Goal: Task Accomplishment & Management: Use online tool/utility

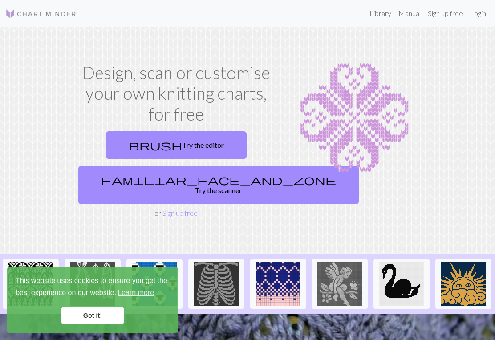
click at [473, 17] on link "Login" at bounding box center [477, 13] width 23 height 18
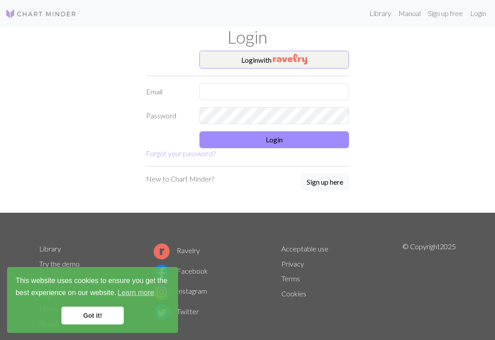
click at [304, 58] on img "button" at bounding box center [290, 59] width 34 height 11
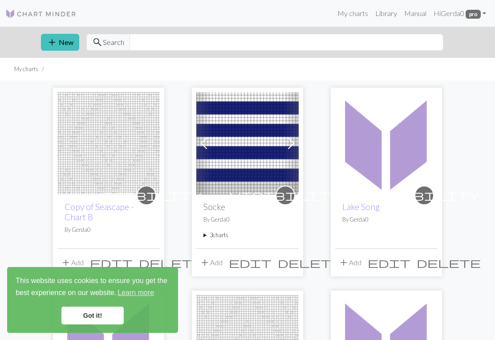
click at [109, 169] on img at bounding box center [108, 143] width 102 height 102
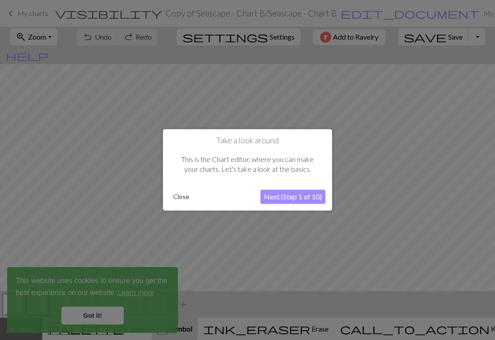
click at [177, 202] on button "Close" at bounding box center [180, 196] width 23 height 13
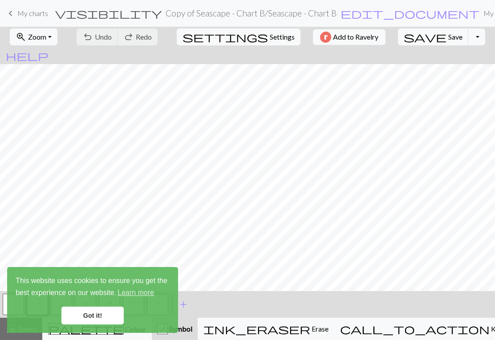
click at [101, 318] on link "Got it!" at bounding box center [92, 315] width 62 height 18
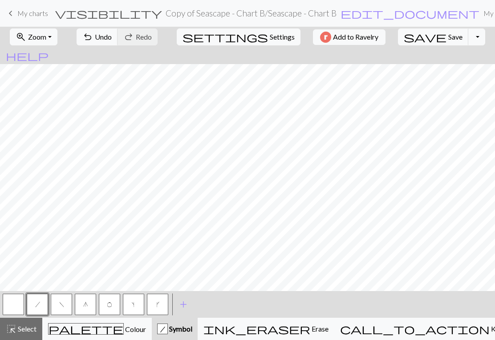
scroll to position [0, 278]
click at [270, 37] on span "Settings" at bounding box center [282, 37] width 25 height 11
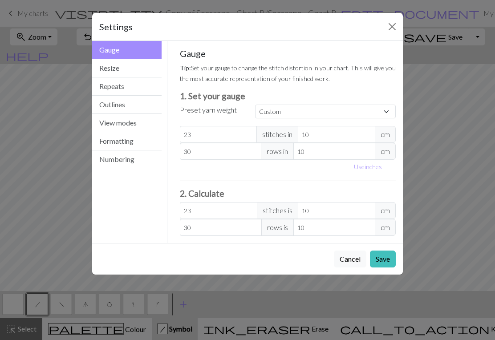
click at [120, 102] on button "Outlines" at bounding box center [126, 105] width 69 height 18
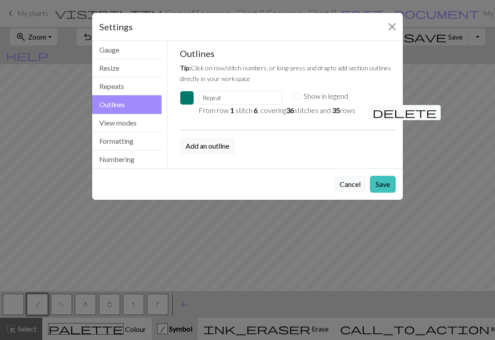
click at [264, 114] on p "From row 1 stitch 6 , covering 36 stitches and 35 rows" at bounding box center [277, 110] width 159 height 11
click at [206, 154] on button "Add an outline" at bounding box center [207, 145] width 55 height 17
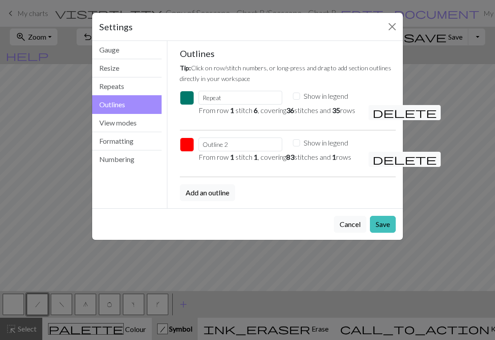
click at [183, 152] on button "button" at bounding box center [187, 144] width 14 height 14
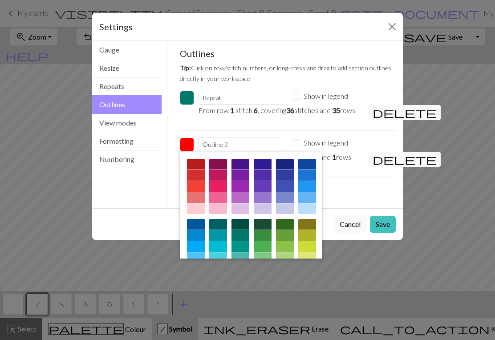
click at [243, 252] on div at bounding box center [240, 246] width 18 height 11
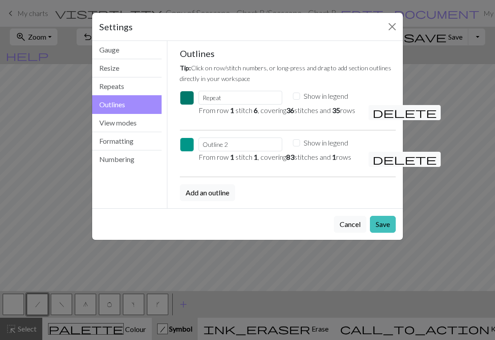
click at [350, 233] on button "Cancel" at bounding box center [350, 224] width 32 height 17
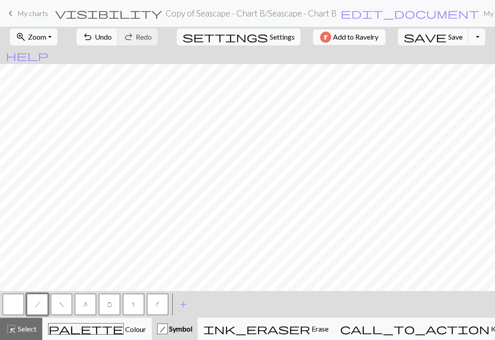
click at [270, 33] on span "Settings" at bounding box center [282, 37] width 25 height 11
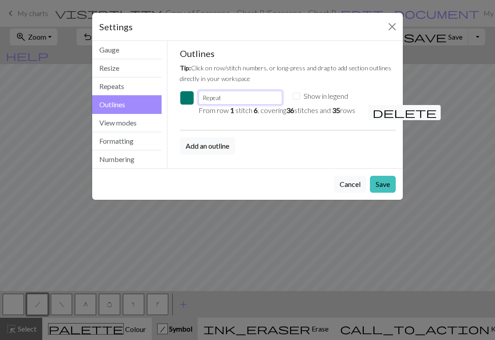
click at [236, 97] on input "Repeat" at bounding box center [240, 98] width 84 height 14
click at [378, 118] on span "delete" at bounding box center [404, 112] width 64 height 12
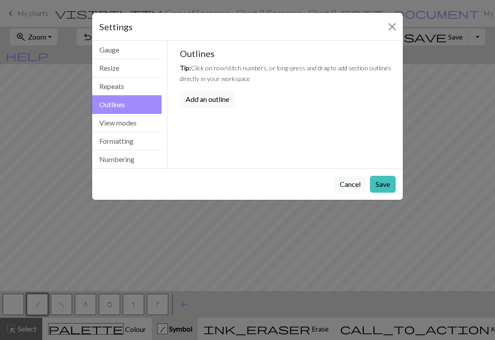
click at [201, 98] on button "Add an outline" at bounding box center [207, 99] width 55 height 17
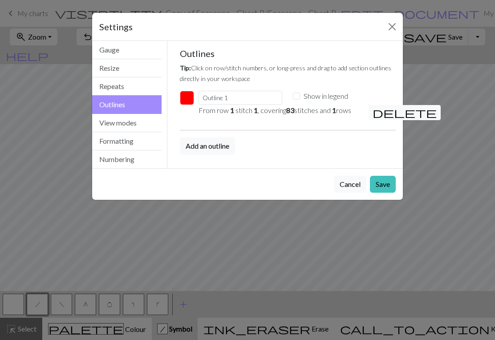
click at [230, 110] on em "1" at bounding box center [232, 110] width 4 height 8
click at [233, 111] on em "1" at bounding box center [232, 110] width 4 height 8
click at [351, 184] on button "Cancel" at bounding box center [350, 184] width 32 height 17
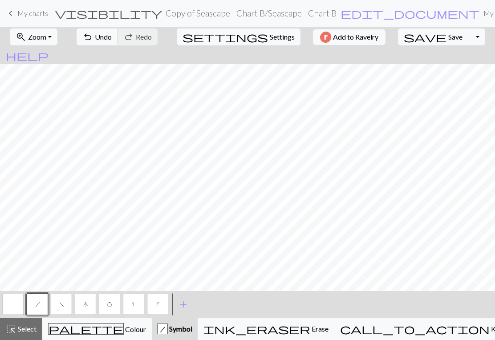
click at [270, 38] on span "Settings" at bounding box center [282, 37] width 25 height 11
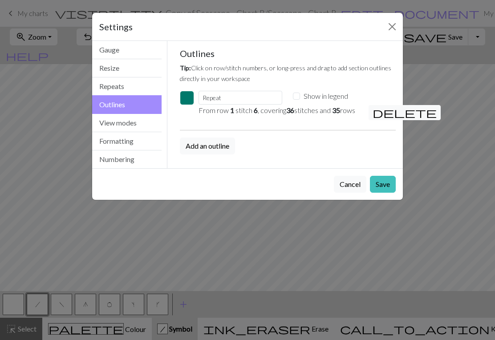
click at [379, 117] on span "delete" at bounding box center [404, 112] width 64 height 12
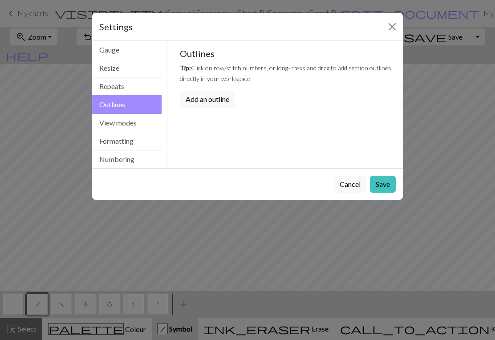
click at [381, 192] on button "Save" at bounding box center [383, 184] width 26 height 17
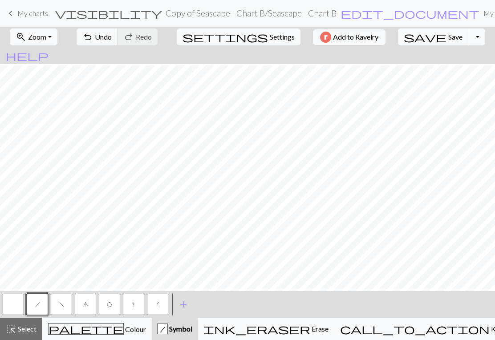
scroll to position [48, 307]
click at [19, 331] on span "Select" at bounding box center [26, 328] width 20 height 8
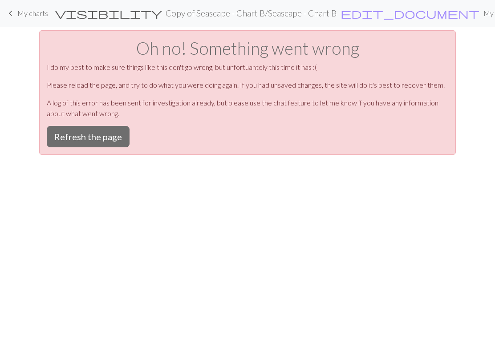
click at [80, 134] on button "Refresh the page" at bounding box center [88, 136] width 83 height 21
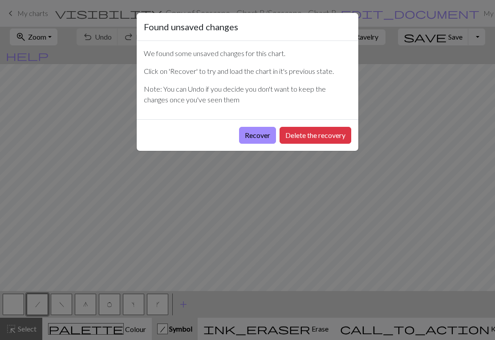
click at [246, 136] on button "Recover" at bounding box center [257, 135] width 37 height 17
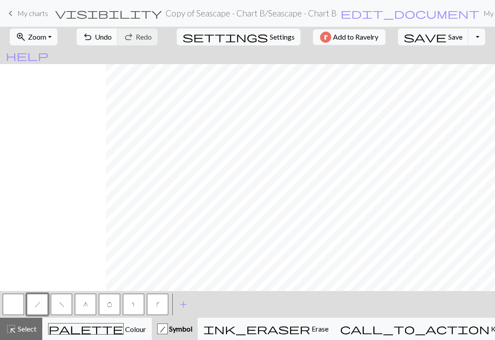
scroll to position [0, 218]
click at [20, 332] on span "Select" at bounding box center [26, 328] width 20 height 8
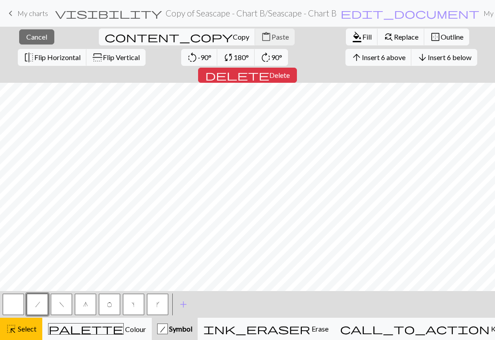
click at [28, 40] on span "Cancel" at bounding box center [36, 36] width 21 height 8
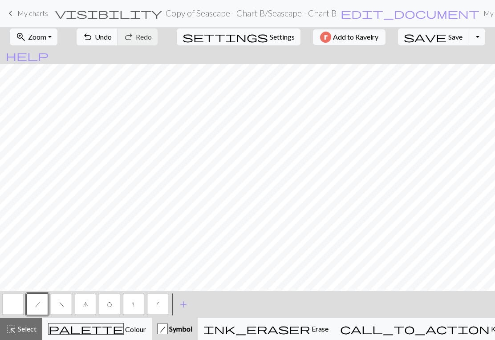
click at [270, 41] on span "Settings" at bounding box center [282, 37] width 25 height 11
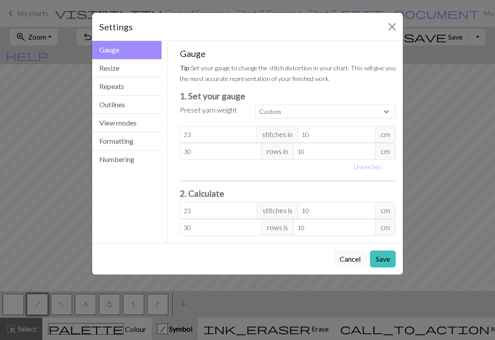
click at [391, 26] on button "Close" at bounding box center [392, 27] width 14 height 14
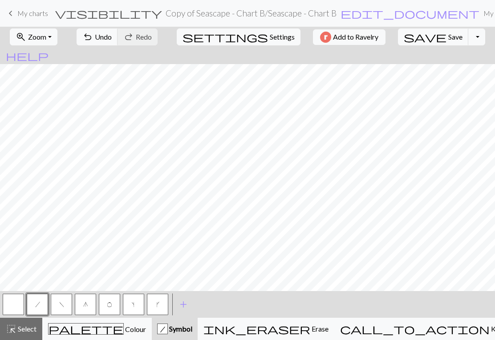
click at [15, 14] on span "keyboard_arrow_left" at bounding box center [10, 13] width 11 height 12
click at [21, 13] on span "My charts" at bounding box center [32, 13] width 31 height 8
click at [27, 20] on link "keyboard_arrow_left My charts" at bounding box center [26, 13] width 43 height 15
click at [28, 14] on span "My charts" at bounding box center [32, 13] width 31 height 8
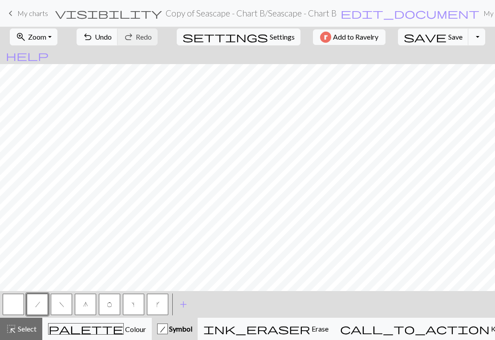
click at [28, 14] on span "My charts" at bounding box center [32, 13] width 31 height 8
click at [29, 15] on span "My charts" at bounding box center [32, 13] width 31 height 8
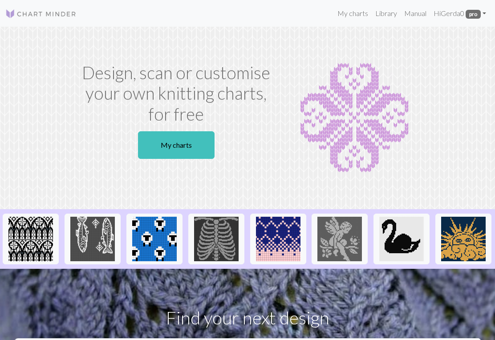
click at [352, 17] on link "My charts" at bounding box center [353, 13] width 38 height 18
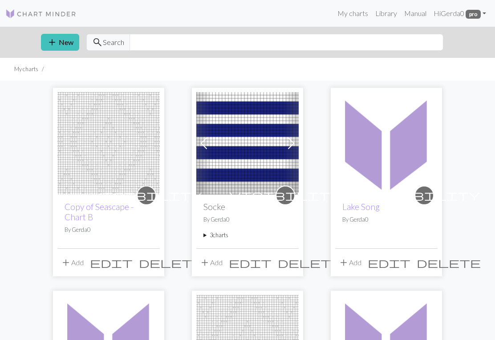
click at [86, 134] on img at bounding box center [108, 143] width 102 height 102
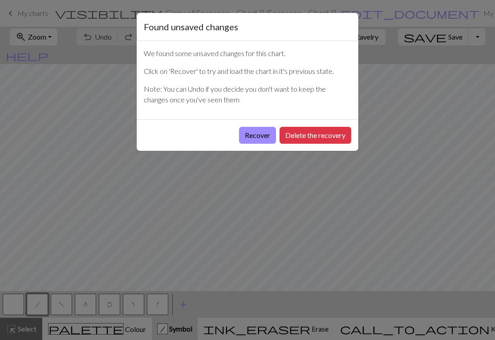
click at [260, 134] on button "Recover" at bounding box center [257, 135] width 37 height 17
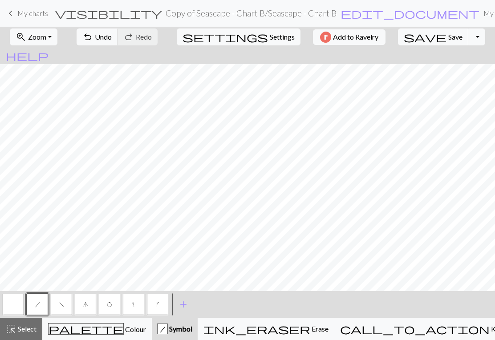
click at [56, 37] on button "zoom_in Zoom Zoom" at bounding box center [34, 36] width 48 height 17
click at [37, 58] on button "Fit all" at bounding box center [45, 56] width 70 height 14
click at [29, 328] on span "Select" at bounding box center [26, 328] width 20 height 8
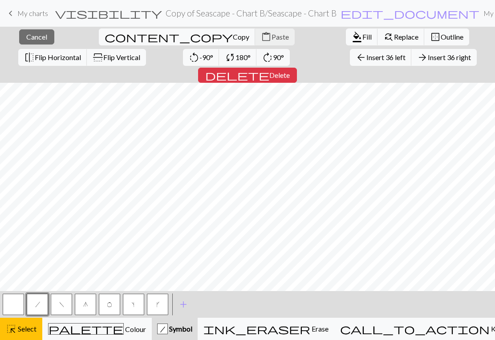
click at [440, 40] on span "Outline" at bounding box center [451, 36] width 23 height 8
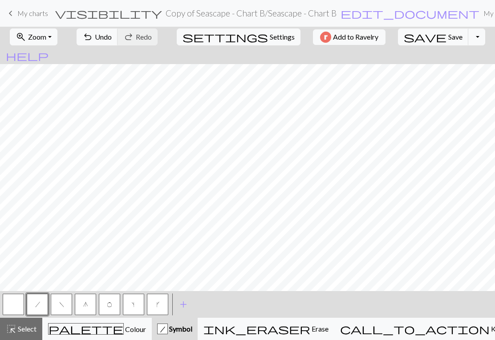
click at [270, 41] on span "Settings" at bounding box center [282, 37] width 25 height 11
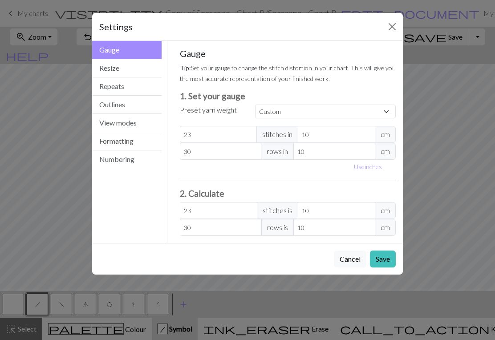
click at [143, 102] on button "Outlines" at bounding box center [126, 105] width 69 height 18
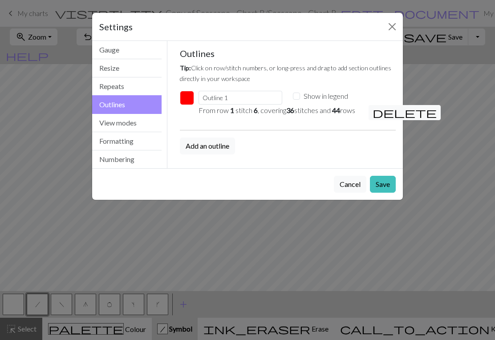
click at [189, 98] on button "button" at bounding box center [187, 98] width 14 height 14
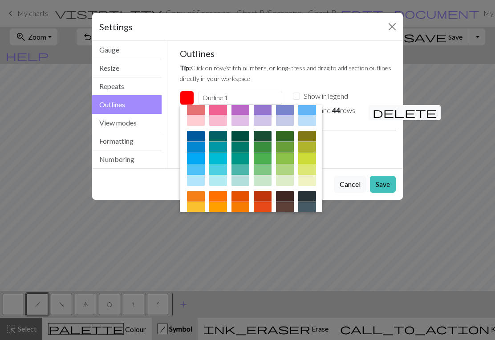
scroll to position [42, 0]
click at [242, 148] on div at bounding box center [240, 146] width 18 height 11
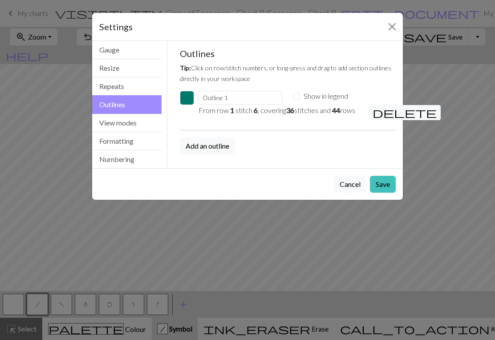
click at [132, 138] on button "Formatting" at bounding box center [126, 141] width 69 height 18
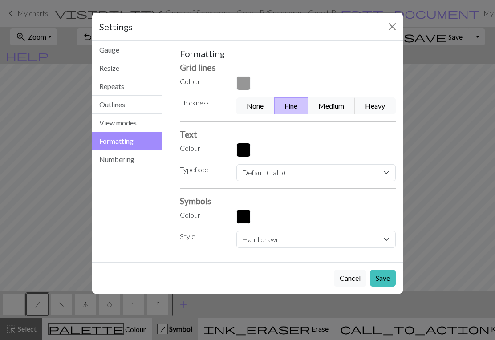
click at [239, 88] on button "button" at bounding box center [243, 83] width 14 height 14
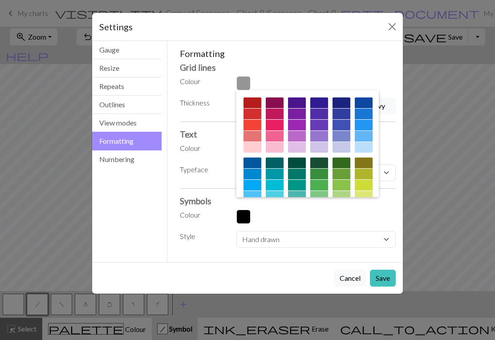
click at [283, 60] on div "Formatting Grid lines Colour Thickness None Fine Medium Heavy Text Colour Typef…" at bounding box center [288, 148] width 216 height 200
click at [246, 221] on button "button" at bounding box center [243, 217] width 14 height 14
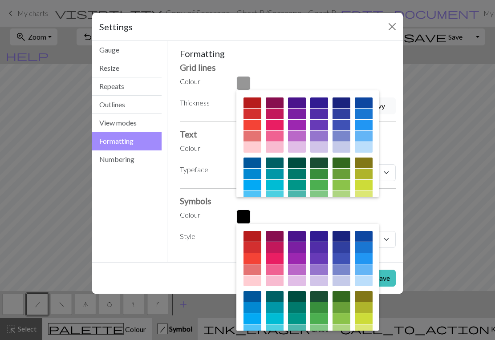
click at [247, 221] on button "button" at bounding box center [243, 217] width 14 height 14
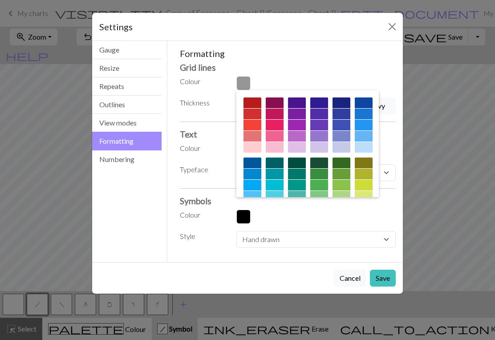
click at [380, 277] on button "Save" at bounding box center [383, 278] width 26 height 17
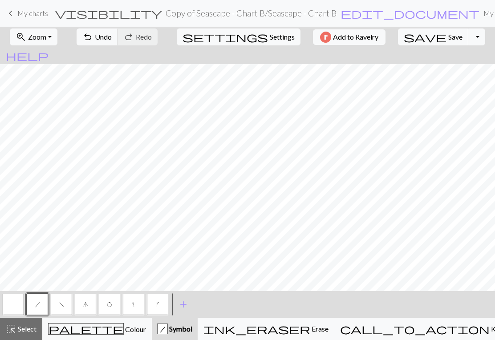
click at [254, 43] on button "settings Settings" at bounding box center [239, 36] width 124 height 17
select select "hand"
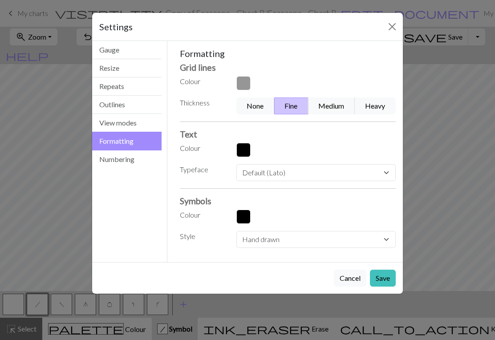
click at [246, 81] on button "button" at bounding box center [243, 83] width 14 height 14
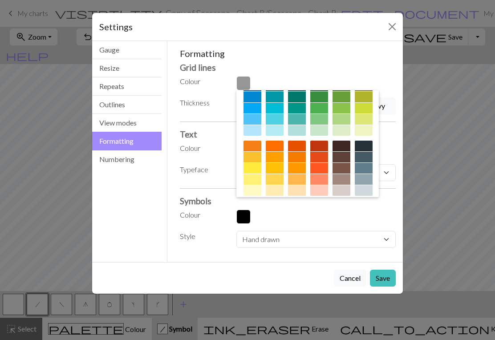
scroll to position [78, 0]
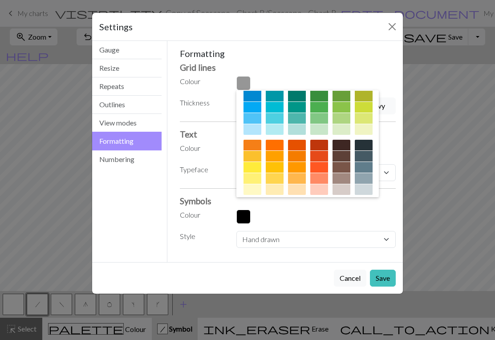
click at [363, 145] on div at bounding box center [364, 145] width 18 height 11
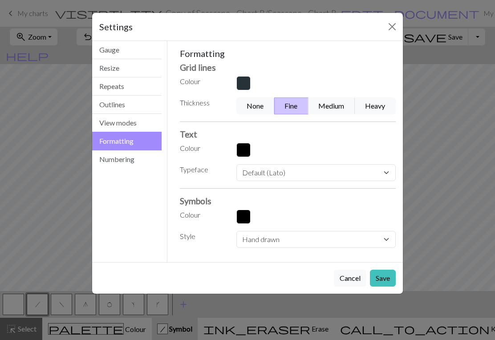
click at [238, 79] on button "button" at bounding box center [243, 83] width 14 height 14
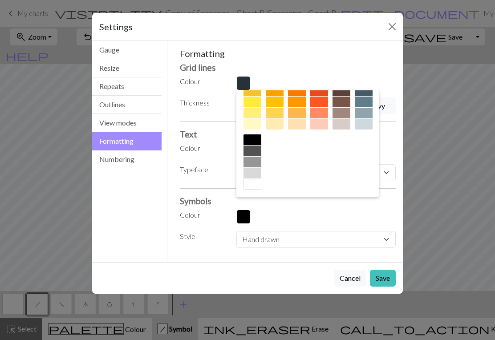
scroll to position [143, 0]
click at [254, 138] on div at bounding box center [252, 139] width 18 height 11
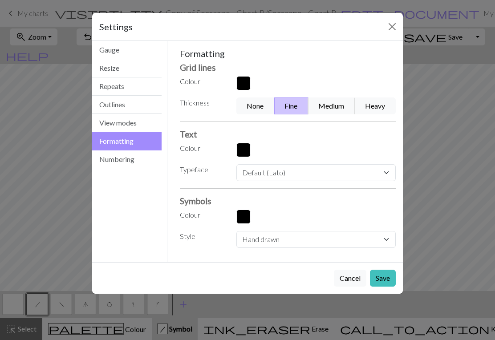
click at [386, 278] on button "Save" at bounding box center [383, 278] width 26 height 17
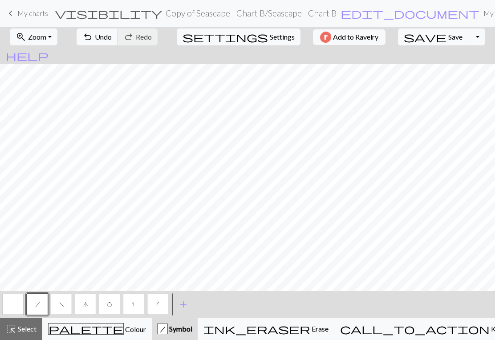
click at [253, 43] on button "settings Settings" at bounding box center [239, 36] width 124 height 17
select select "hand"
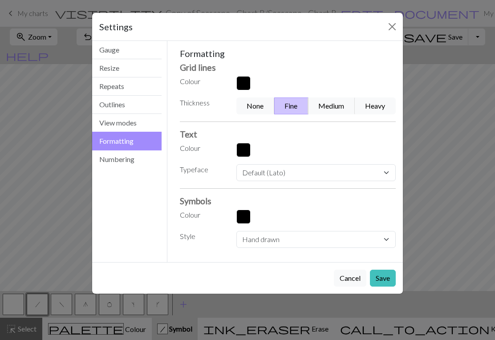
click at [240, 81] on button "button" at bounding box center [243, 83] width 14 height 14
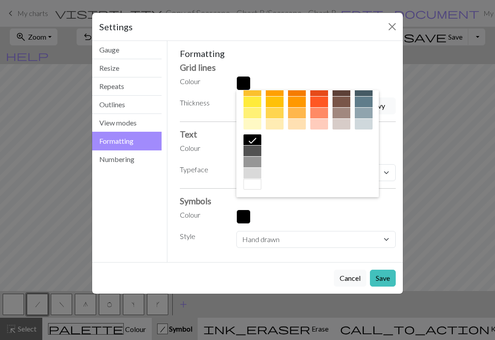
click at [255, 153] on div at bounding box center [252, 150] width 18 height 11
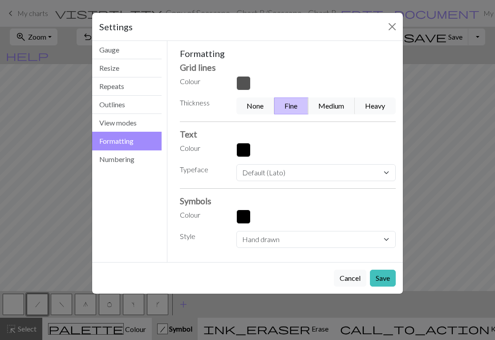
click at [389, 281] on button "Save" at bounding box center [383, 278] width 26 height 17
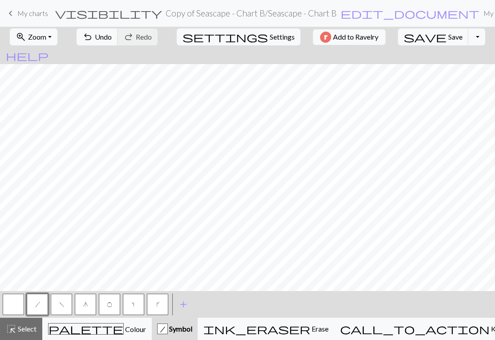
click at [270, 38] on span "Settings" at bounding box center [282, 37] width 25 height 11
select select "hand"
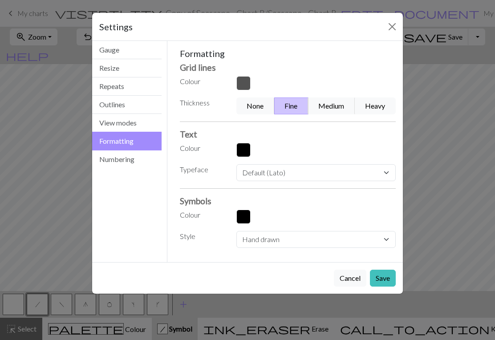
click at [118, 106] on button "Outlines" at bounding box center [126, 105] width 69 height 18
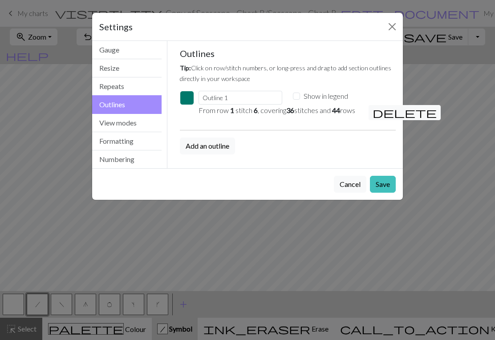
click at [190, 98] on button "button" at bounding box center [187, 98] width 14 height 14
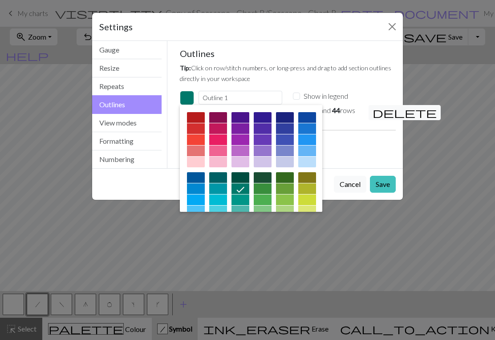
click at [198, 130] on div at bounding box center [196, 128] width 18 height 11
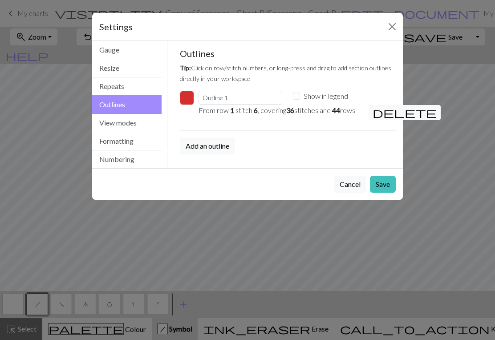
click at [379, 186] on button "Save" at bounding box center [383, 184] width 26 height 17
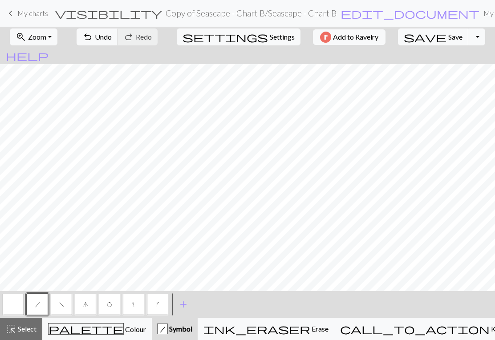
click at [468, 36] on button "Toggle Dropdown" at bounding box center [476, 36] width 17 height 17
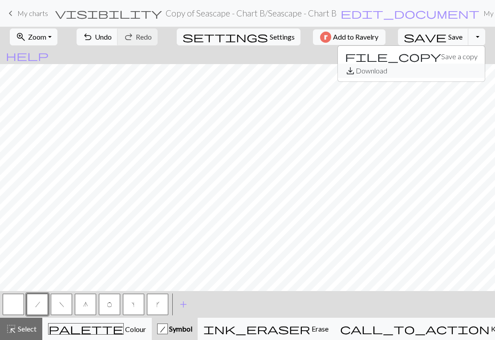
click at [414, 73] on button "save_alt Download" at bounding box center [411, 71] width 147 height 14
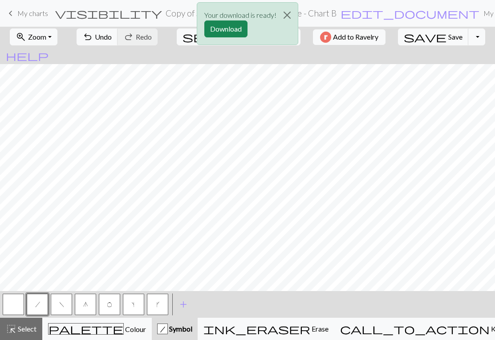
click at [227, 29] on button "Download" at bounding box center [225, 28] width 43 height 17
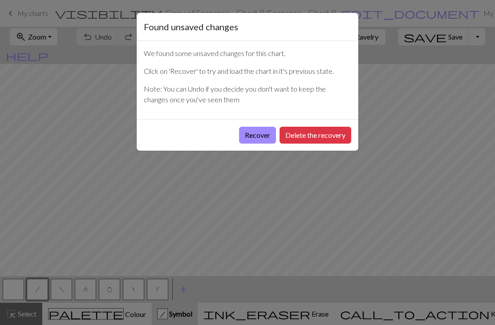
click at [264, 130] on button "Recover" at bounding box center [257, 135] width 37 height 17
